Goal: Navigation & Orientation: Find specific page/section

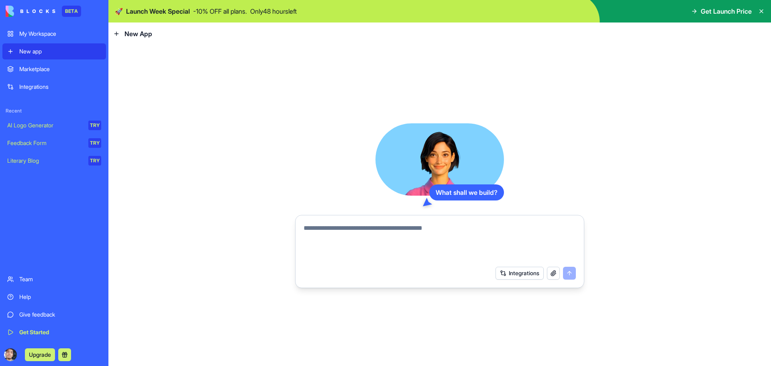
drag, startPoint x: 445, startPoint y: 149, endPoint x: 442, endPoint y: 153, distance: 4.6
click at [445, 150] on video at bounding box center [439, 159] width 128 height 72
click at [428, 166] on video at bounding box center [439, 159] width 128 height 72
click at [442, 192] on div "What shall we build?" at bounding box center [466, 192] width 75 height 16
click at [426, 201] on icon at bounding box center [427, 202] width 9 height 8
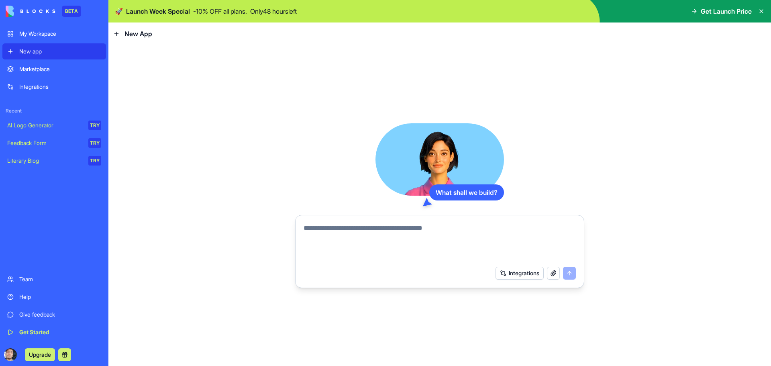
click at [71, 65] on link "Marketplace" at bounding box center [54, 69] width 104 height 16
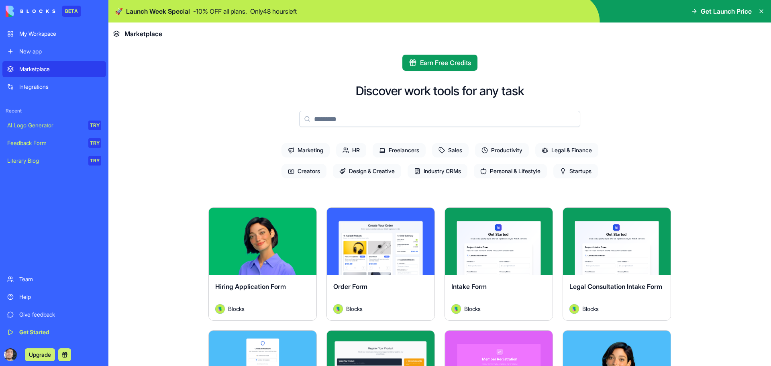
click at [53, 88] on div "Integrations" at bounding box center [60, 87] width 82 height 8
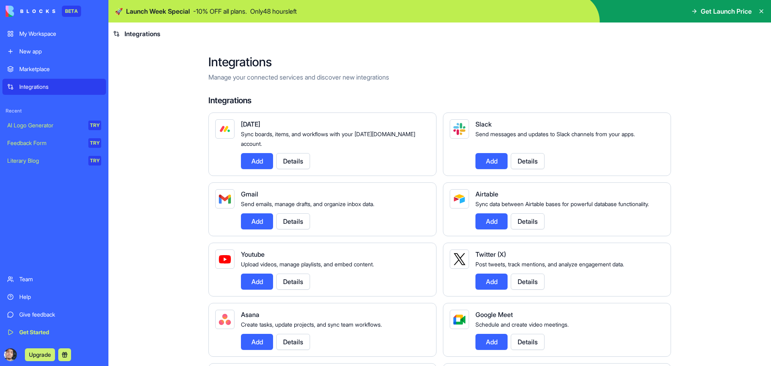
click at [62, 78] on div "Marketplace Integrations" at bounding box center [54, 78] width 104 height 34
click at [67, 72] on div "Marketplace" at bounding box center [60, 69] width 82 height 8
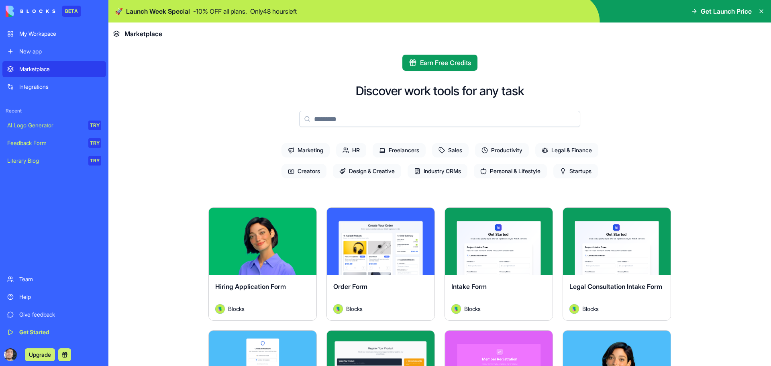
click at [61, 31] on div "My Workspace" at bounding box center [60, 34] width 82 height 8
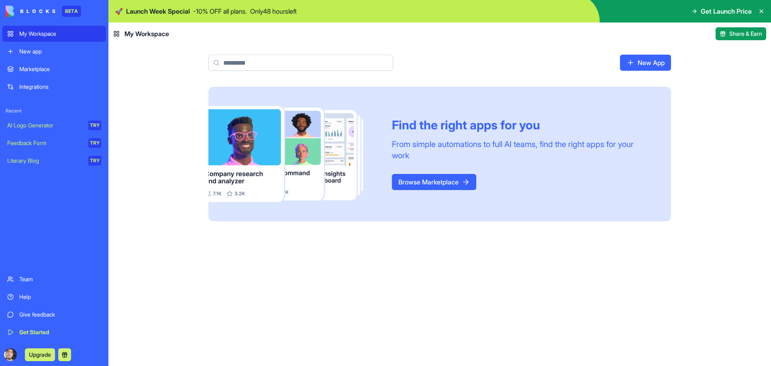
click at [414, 177] on link "Browse Marketplace" at bounding box center [434, 182] width 84 height 16
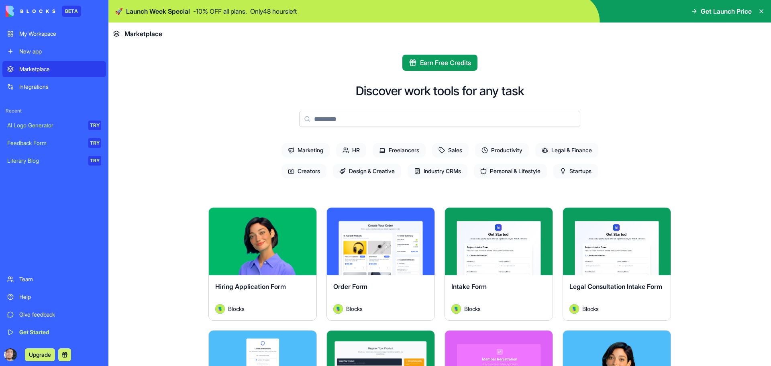
click at [495, 153] on span "Productivity" at bounding box center [502, 150] width 54 height 14
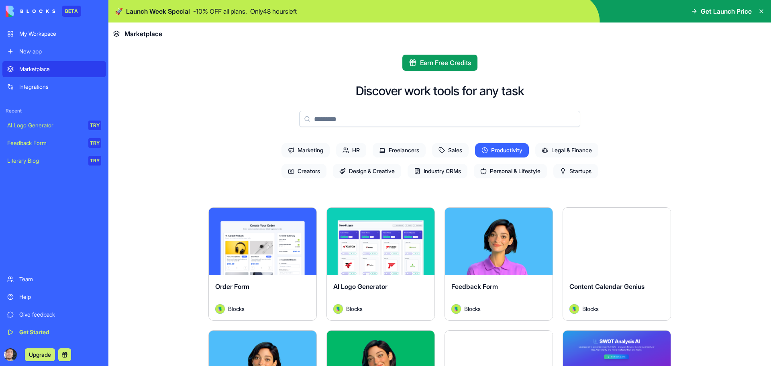
click at [369, 168] on span "Design & Creative" at bounding box center [367, 171] width 68 height 14
click at [494, 154] on span "Productivity" at bounding box center [502, 150] width 54 height 14
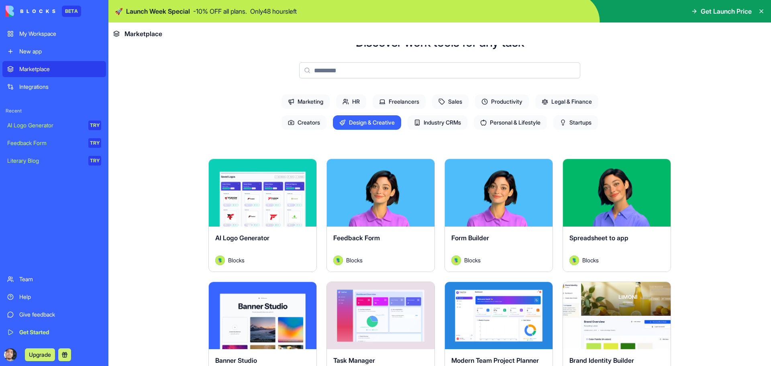
scroll to position [80, 0]
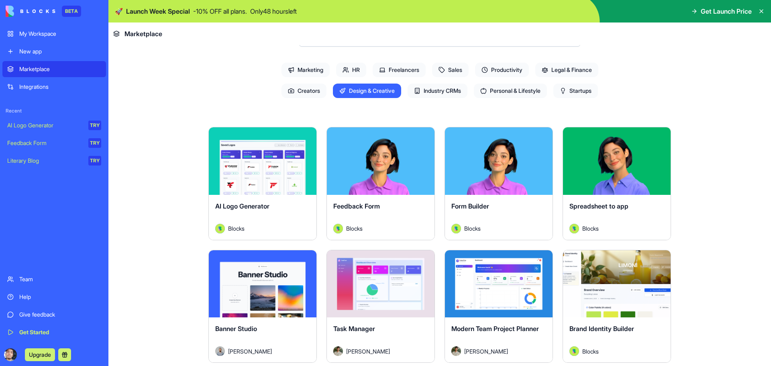
click at [579, 87] on span "Startups" at bounding box center [575, 91] width 45 height 14
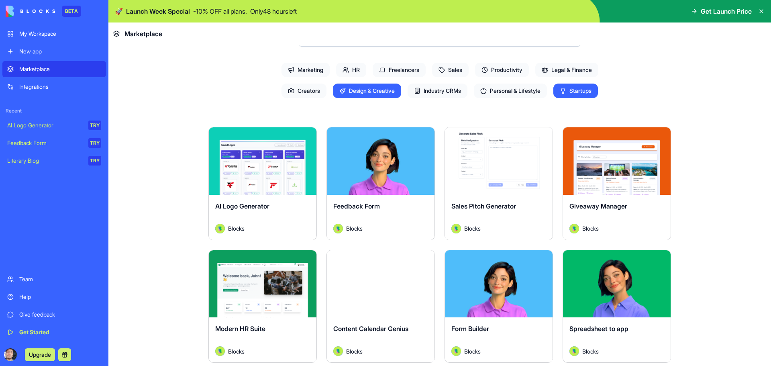
click at [360, 88] on span "Design & Creative" at bounding box center [367, 91] width 68 height 14
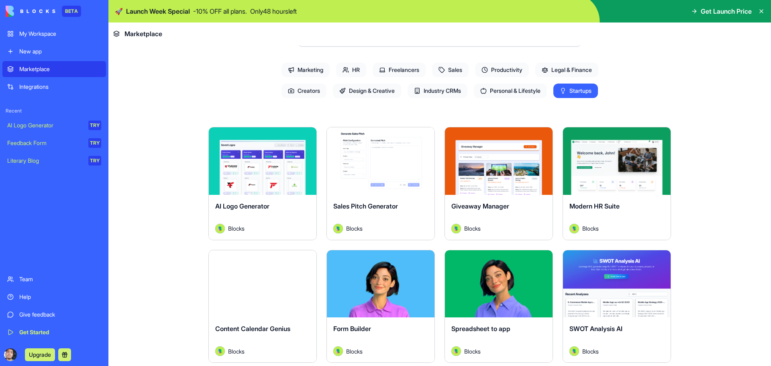
click at [285, 159] on button "Explore" at bounding box center [262, 161] width 60 height 16
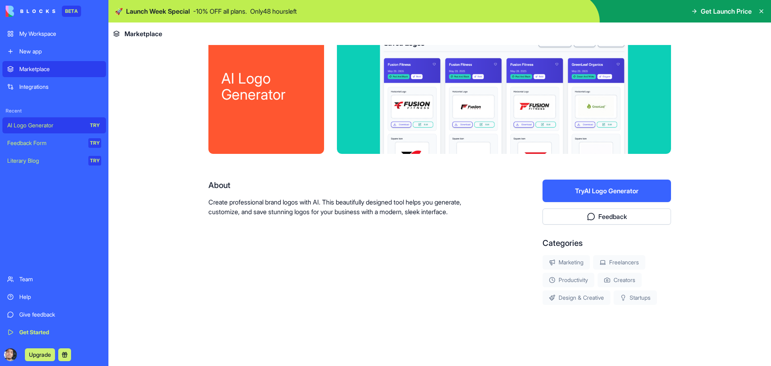
scroll to position [29, 0]
click at [577, 188] on button "Try AI Logo Generator" at bounding box center [606, 190] width 128 height 22
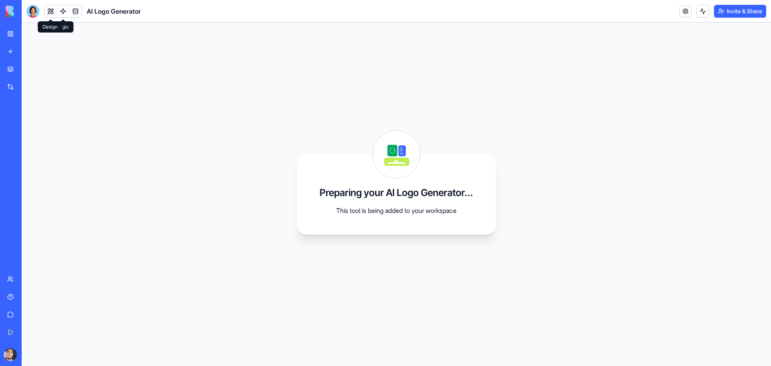
click at [55, 12] on button at bounding box center [51, 11] width 12 height 12
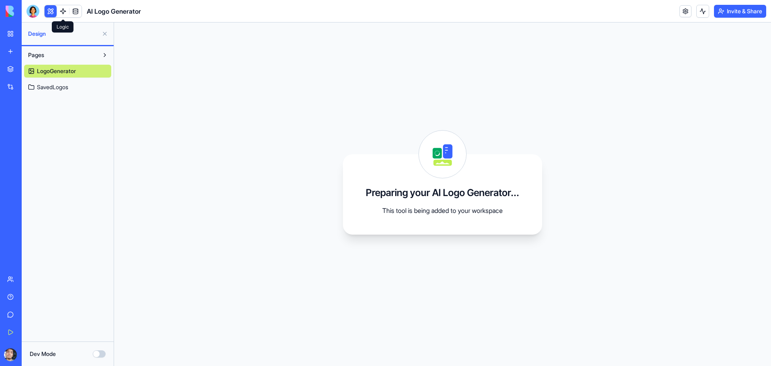
click at [62, 11] on link at bounding box center [63, 11] width 12 height 12
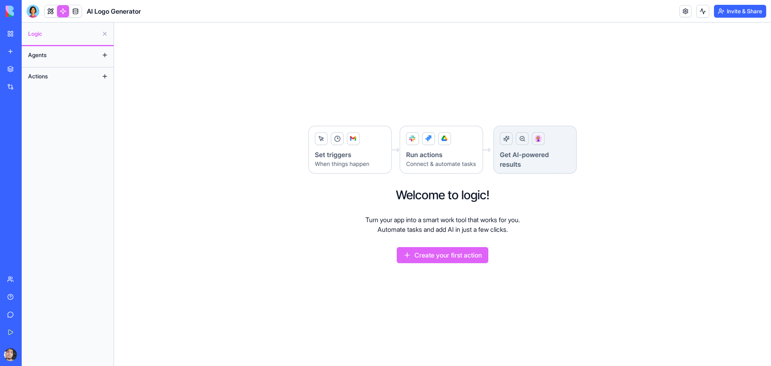
click at [449, 259] on button "Create your first action" at bounding box center [443, 255] width 92 height 16
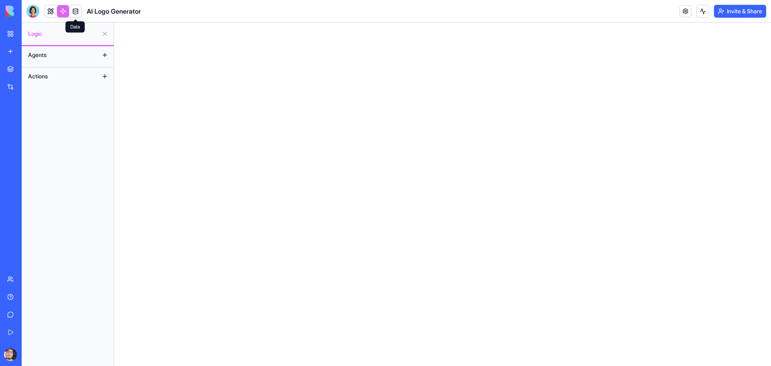
click at [77, 14] on link at bounding box center [75, 11] width 12 height 12
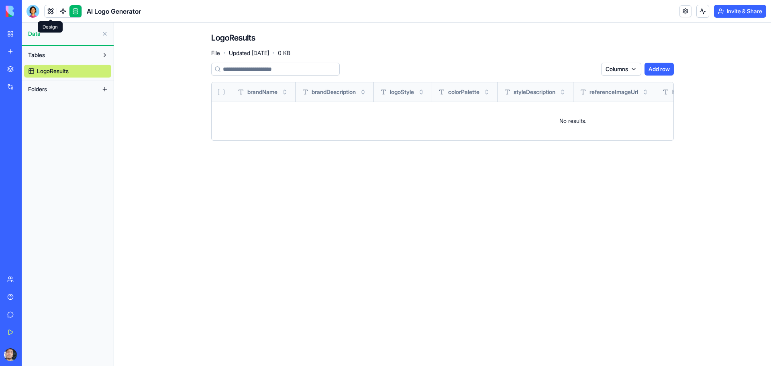
click at [54, 13] on link at bounding box center [51, 11] width 12 height 12
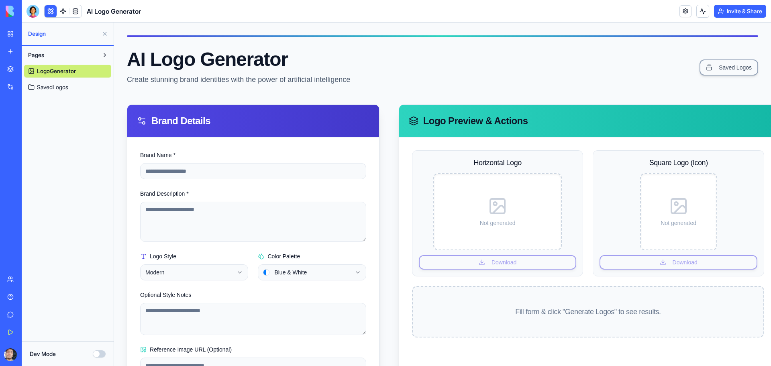
click at [6, 33] on link "My Workspace" at bounding box center [18, 34] width 32 height 16
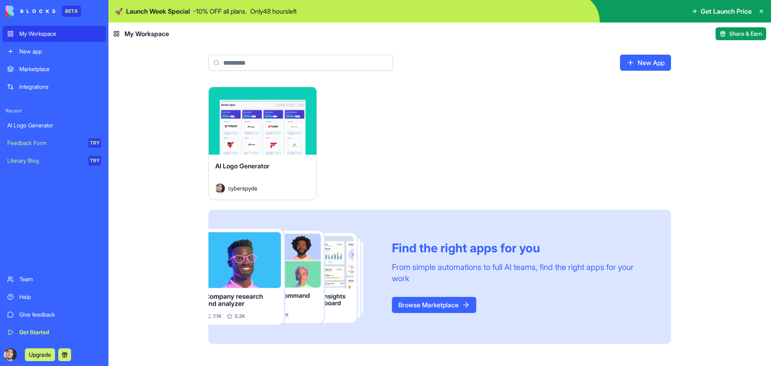
click at [434, 304] on link "Browse Marketplace" at bounding box center [434, 305] width 84 height 16
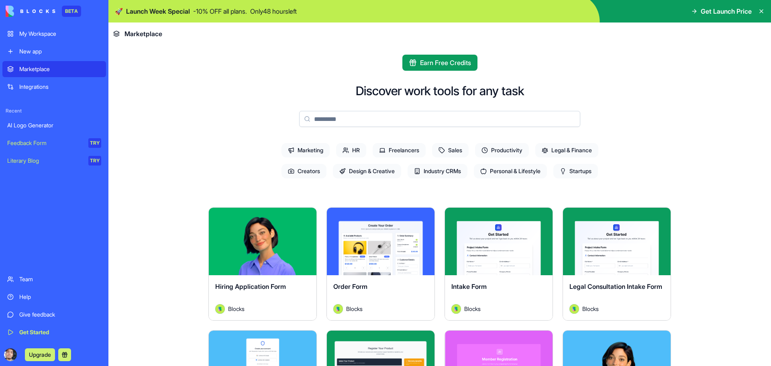
click at [291, 173] on span "Creators" at bounding box center [303, 171] width 45 height 14
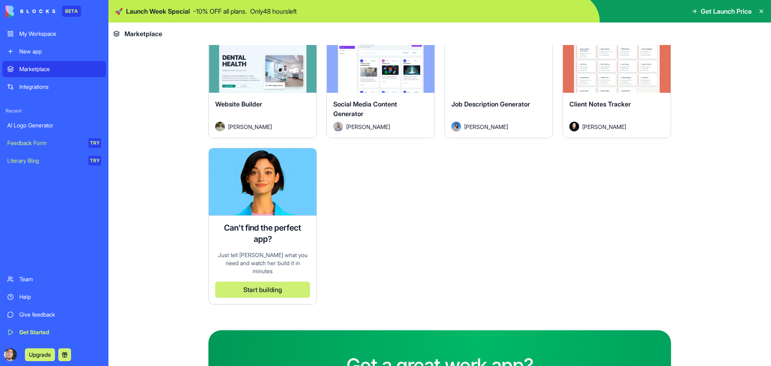
scroll to position [602, 0]
